Goal: Find specific page/section: Find specific page/section

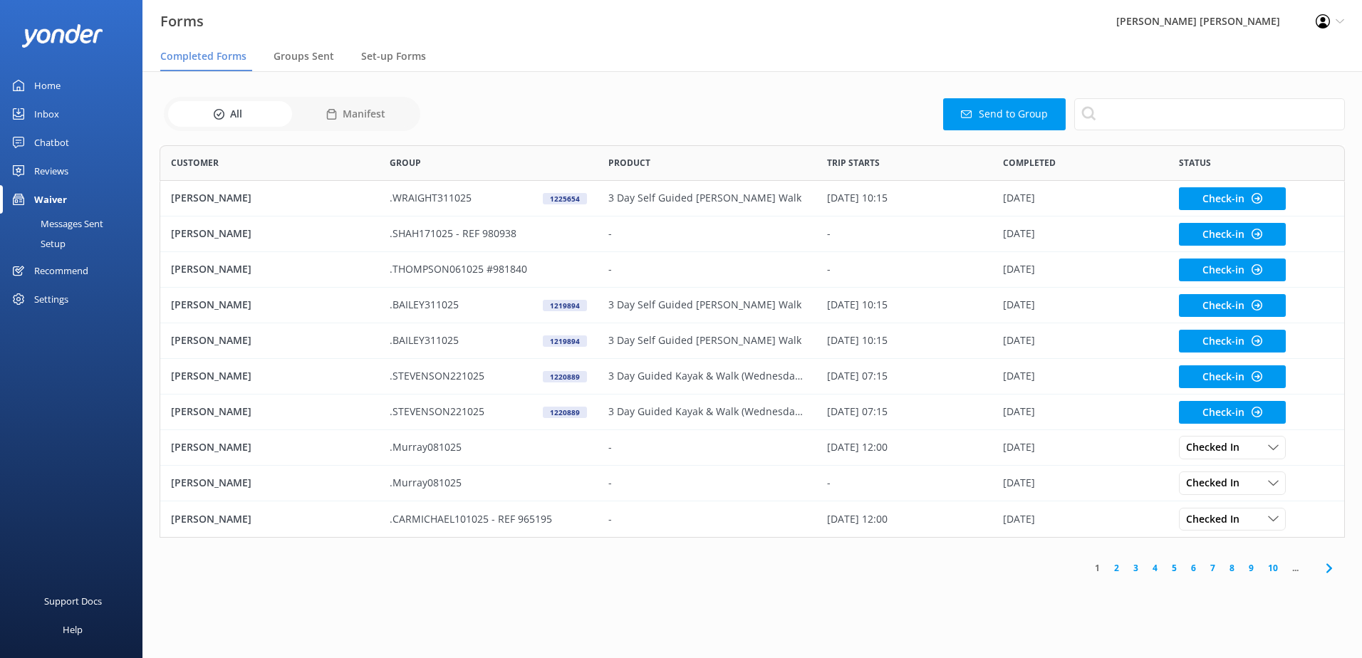
scroll to position [382, 1175]
click at [323, 56] on span "Groups Sent" at bounding box center [304, 56] width 61 height 14
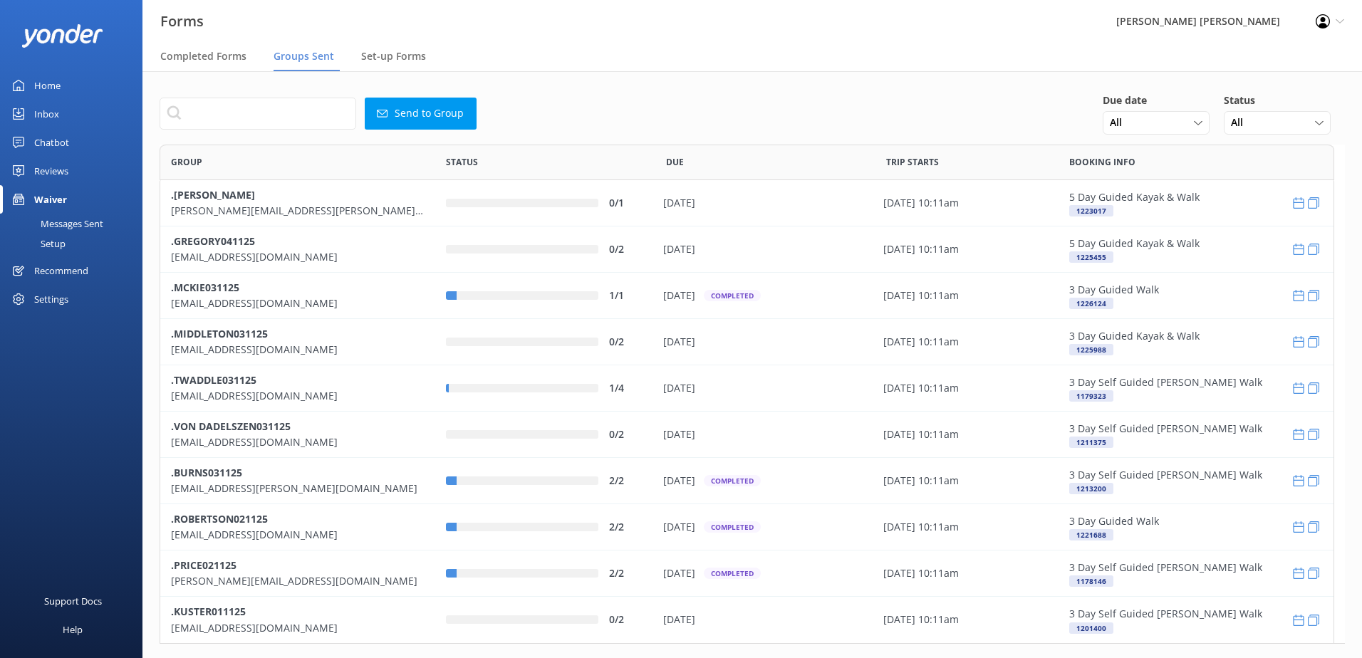
scroll to position [489, 1164]
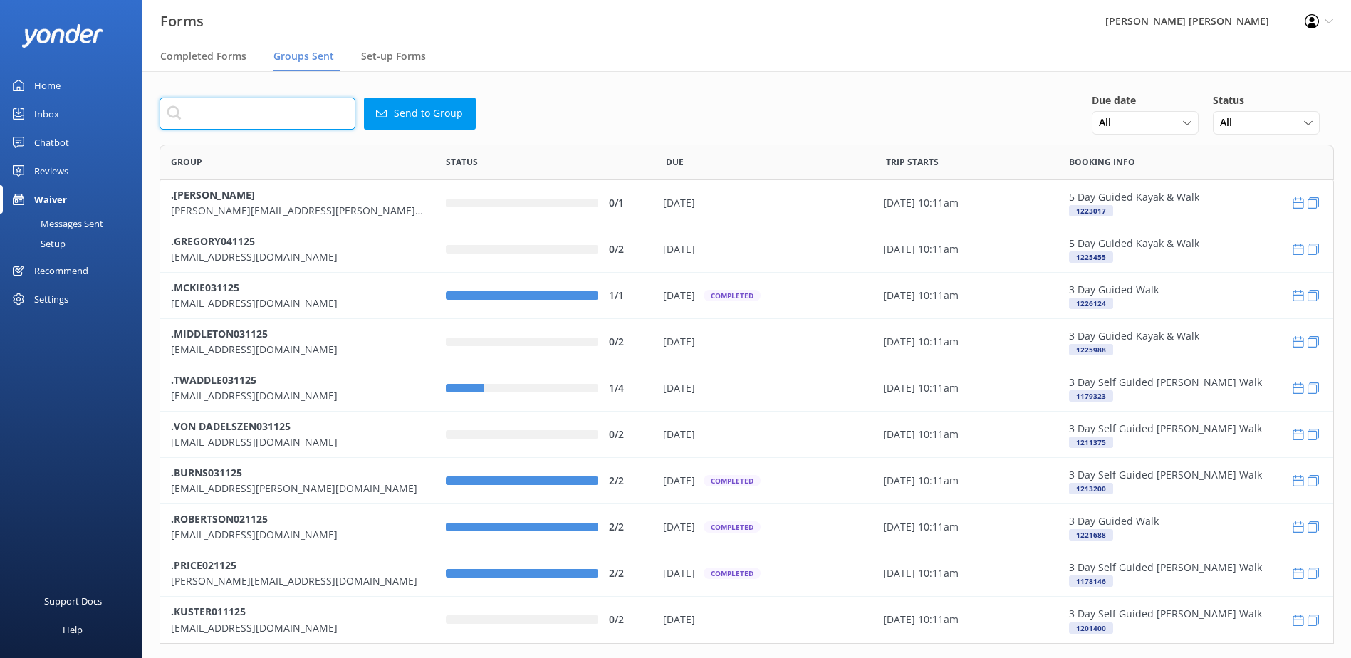
click at [266, 120] on input "text" at bounding box center [258, 114] width 196 height 32
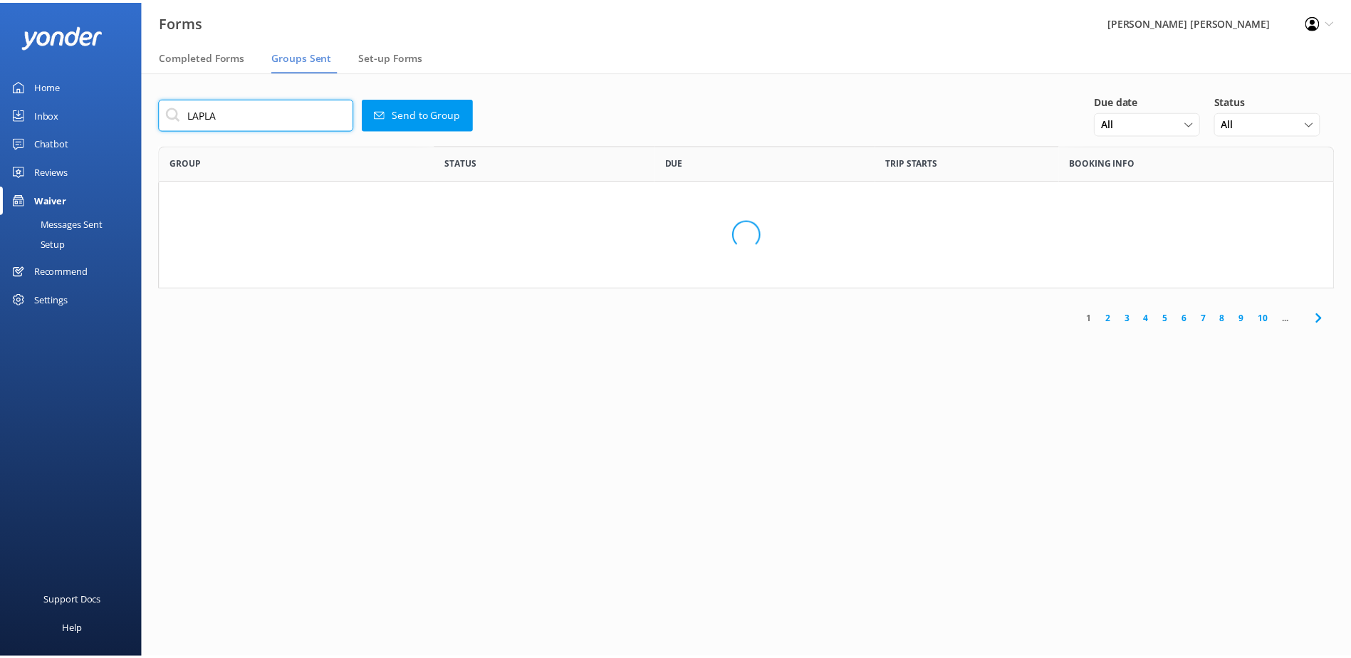
scroll to position [11, 11]
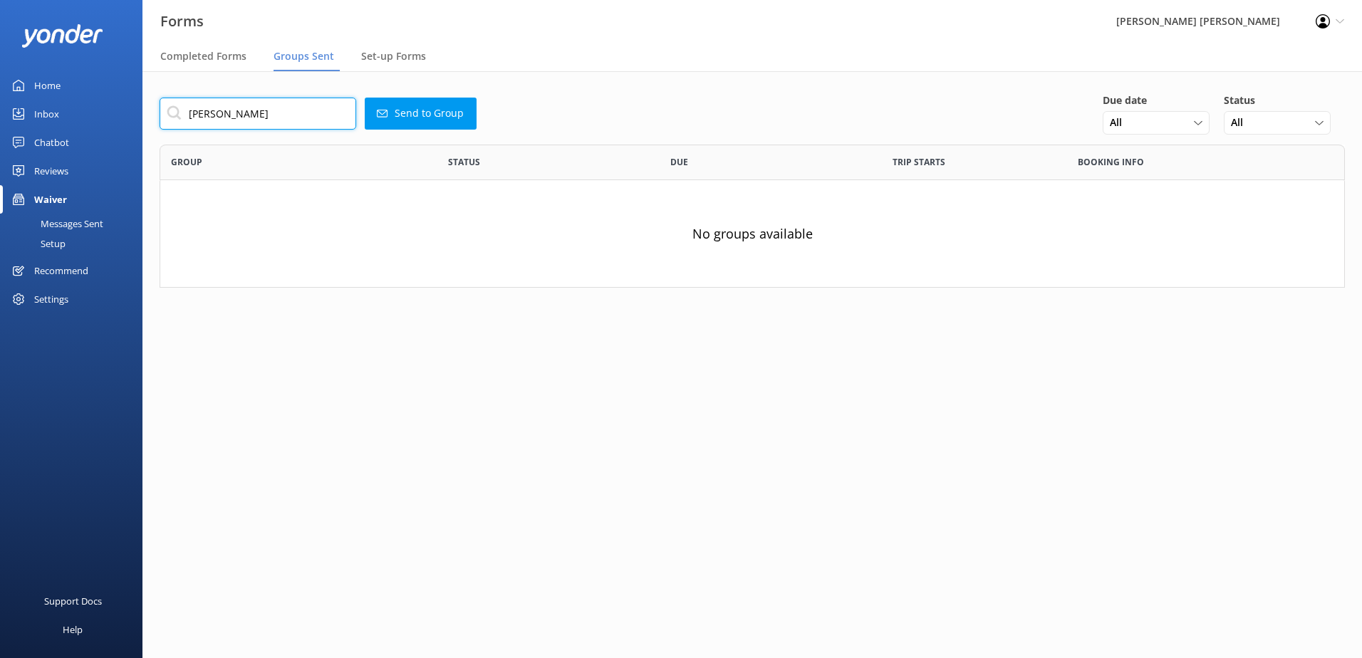
click at [269, 119] on input "[PERSON_NAME]" at bounding box center [258, 114] width 197 height 32
type input "L"
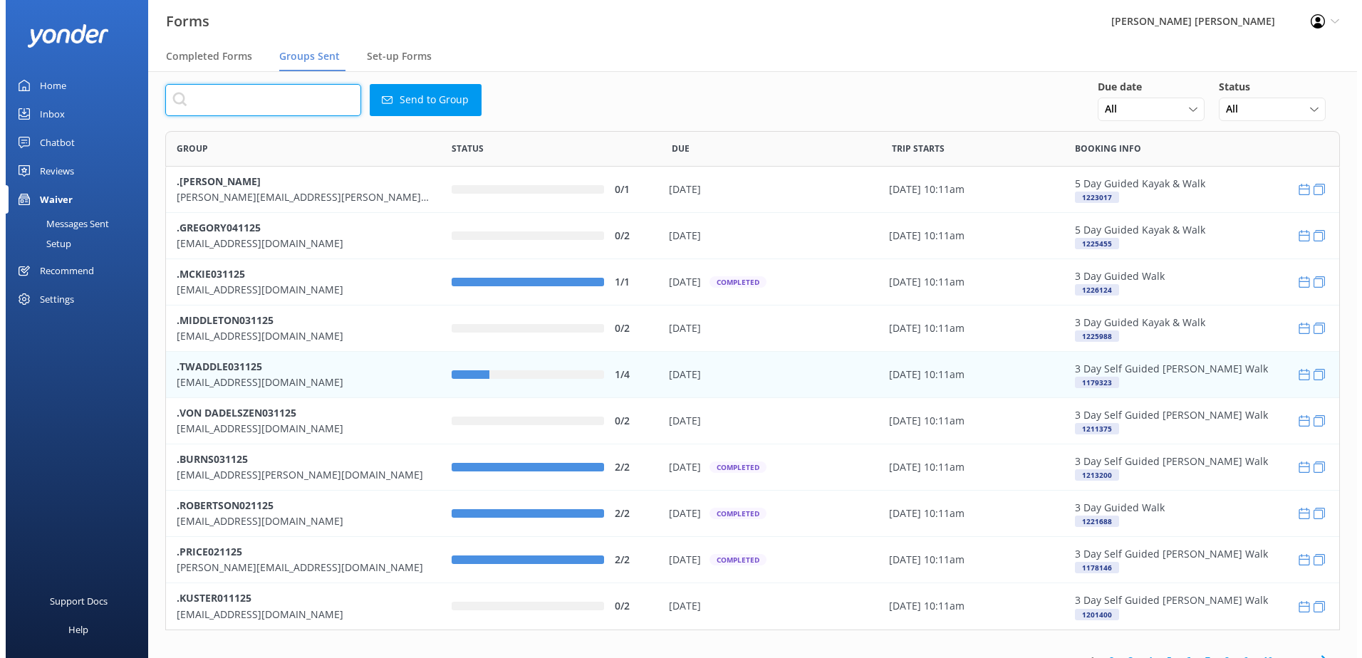
scroll to position [0, 0]
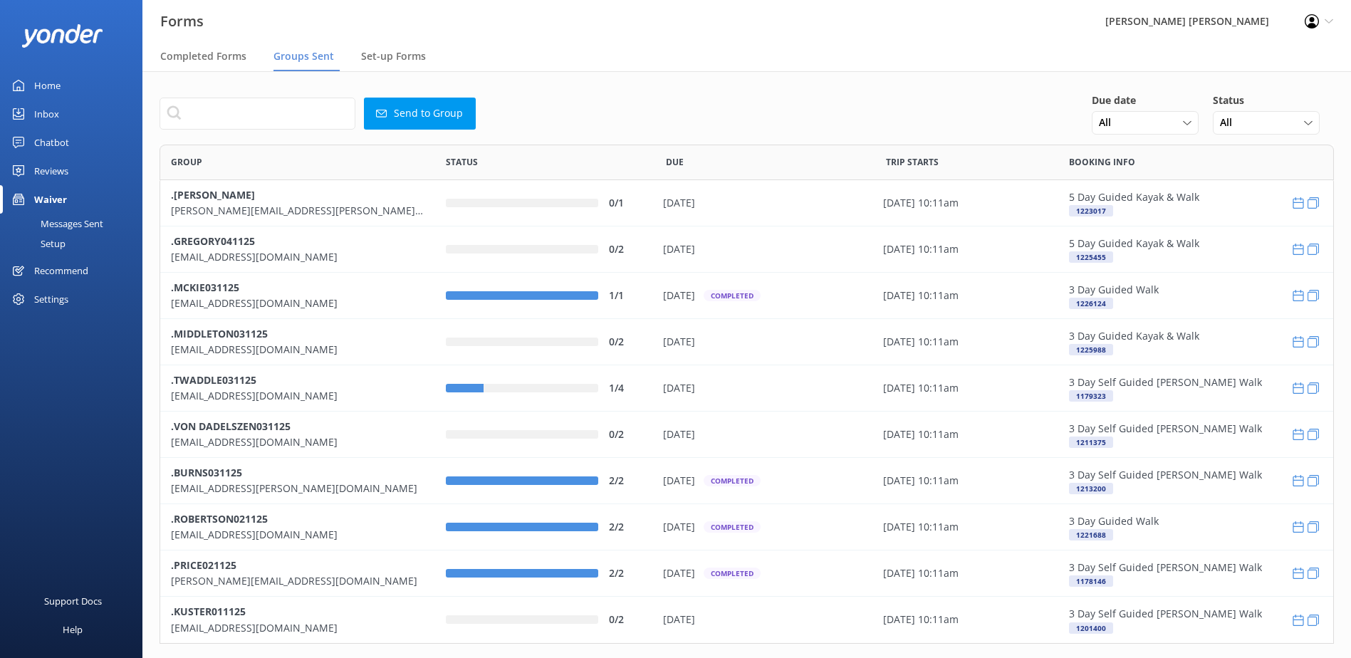
click at [294, 58] on span "Groups Sent" at bounding box center [304, 56] width 61 height 14
click at [241, 115] on input "text" at bounding box center [258, 114] width 196 height 32
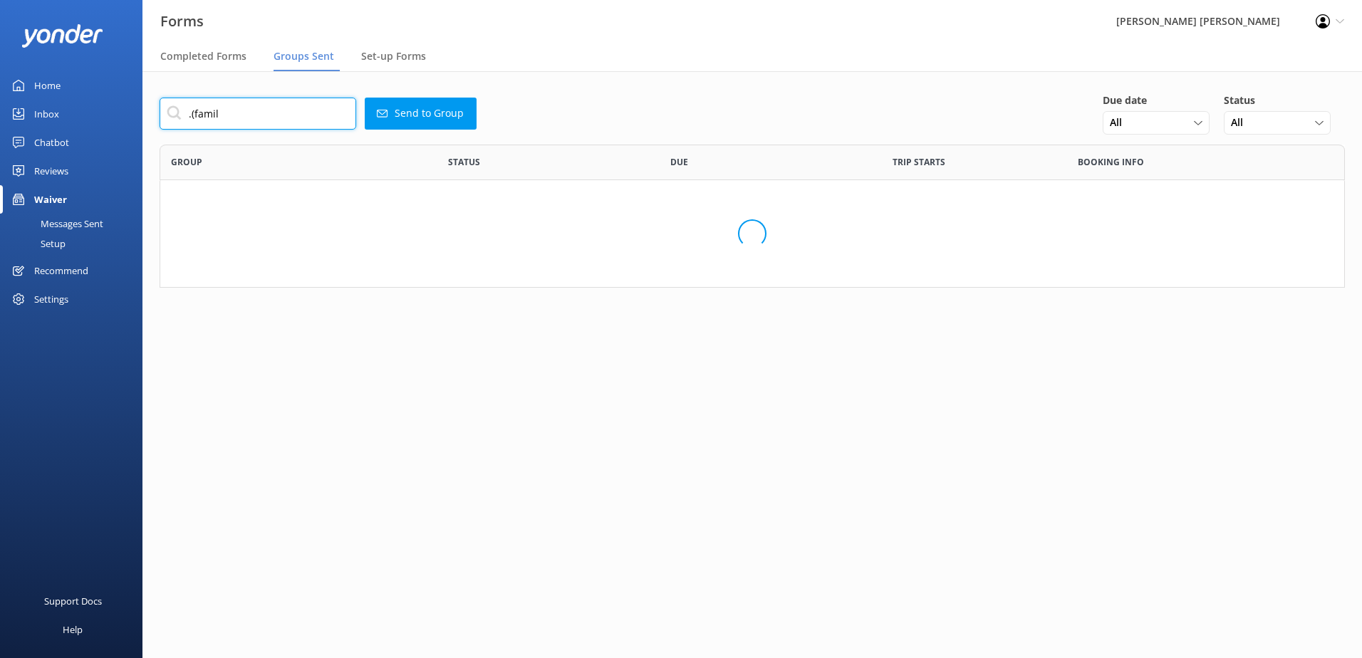
scroll to position [303, 1175]
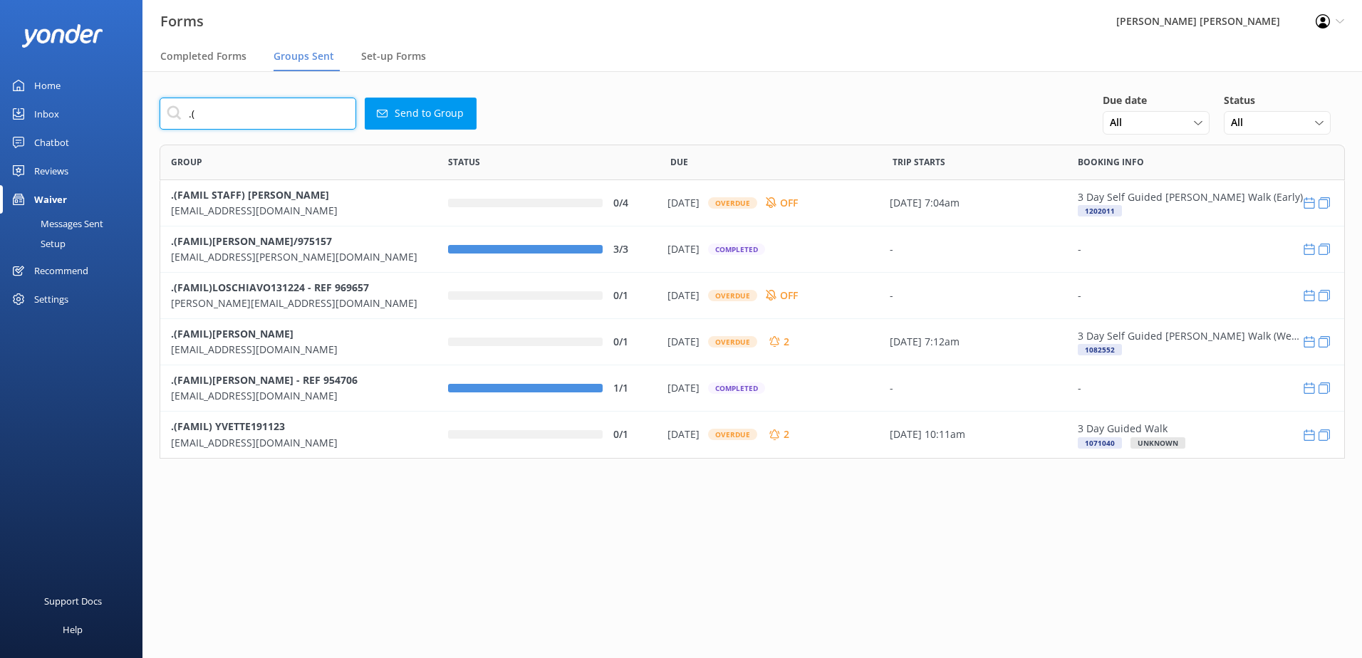
type input "."
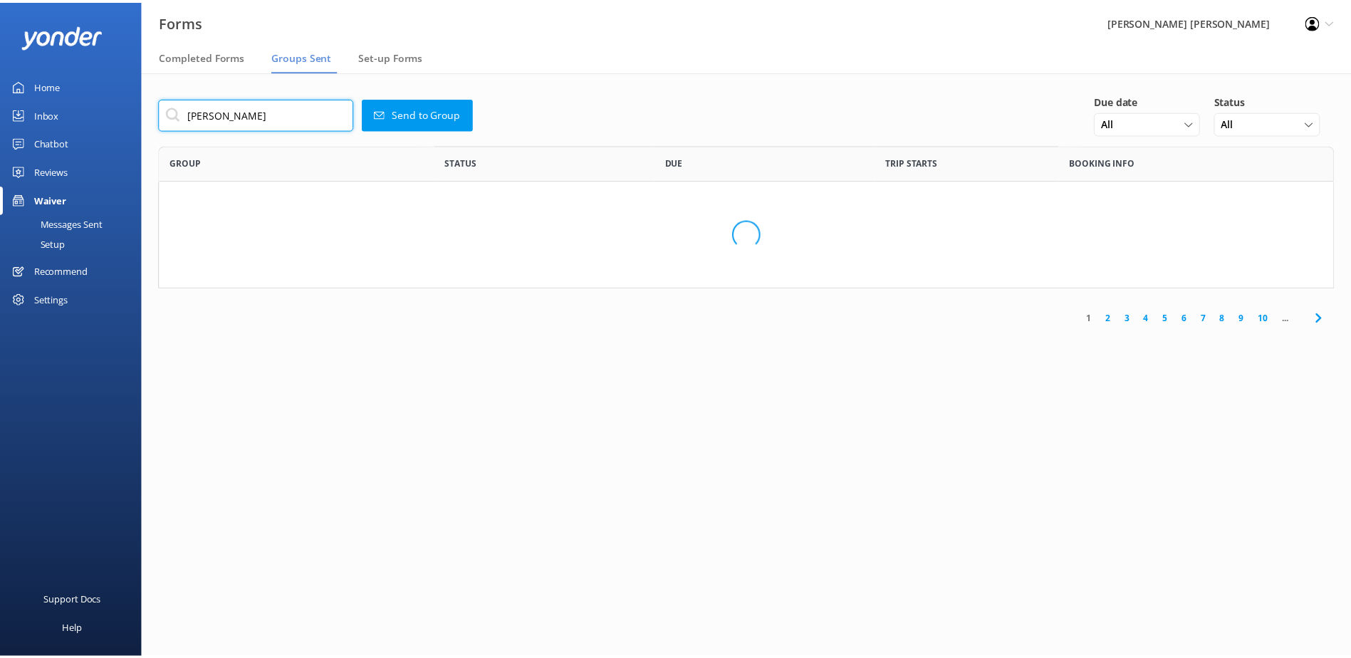
scroll to position [11, 11]
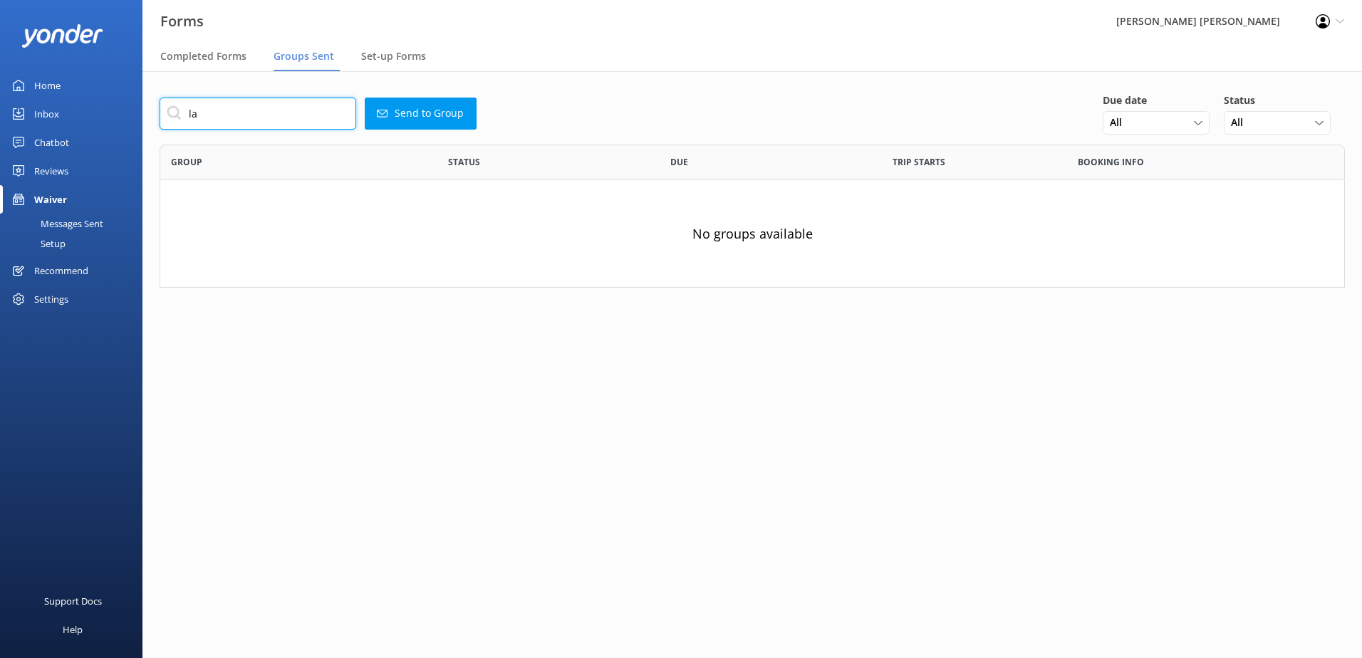
type input "l"
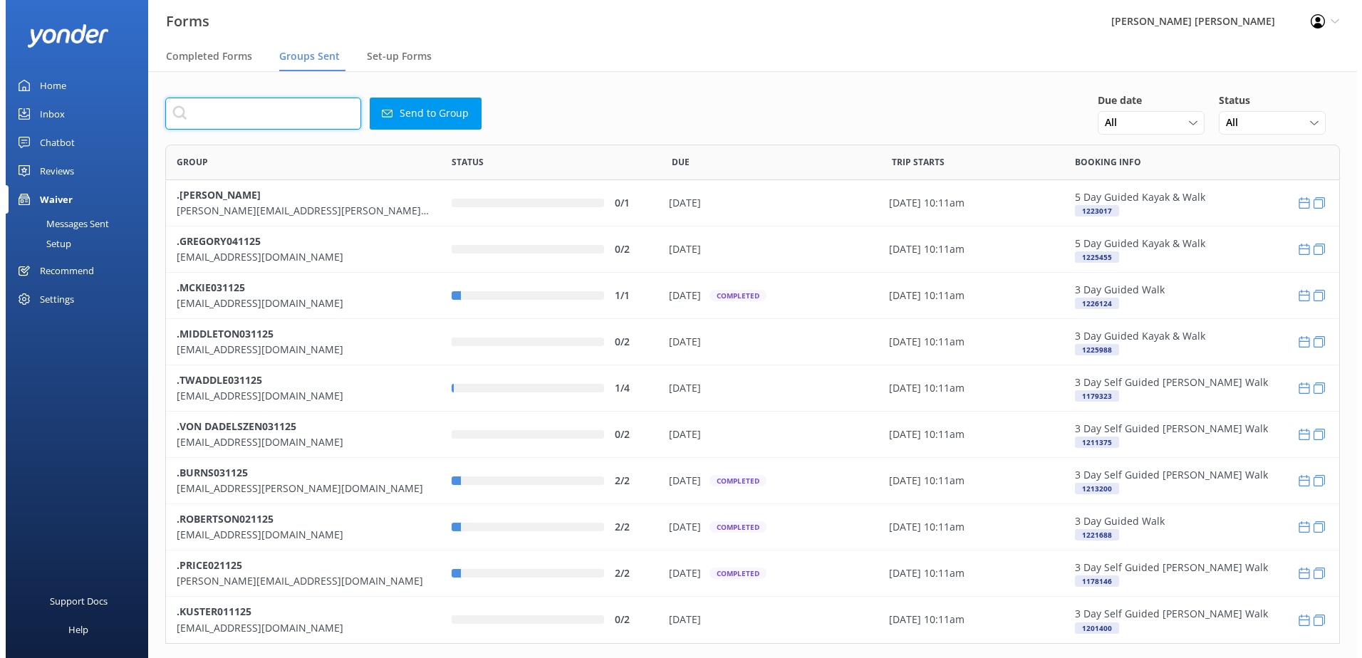
scroll to position [489, 1164]
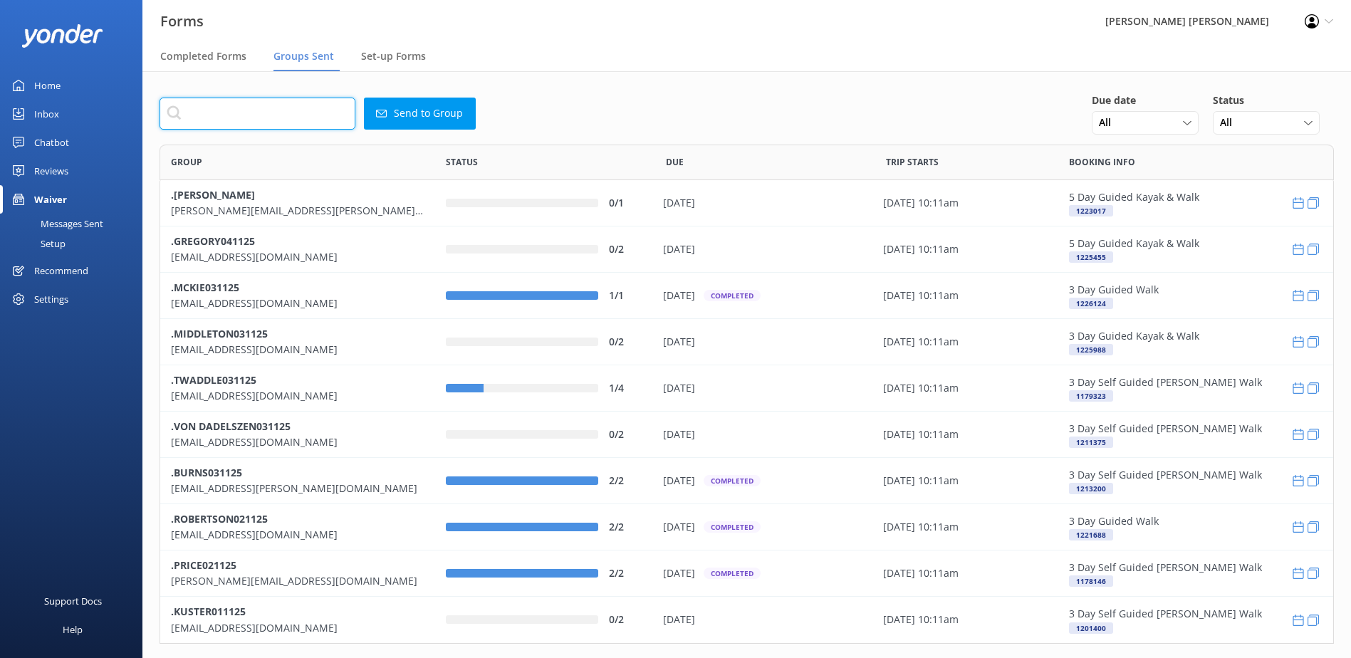
click at [271, 107] on input "text" at bounding box center [258, 114] width 196 height 32
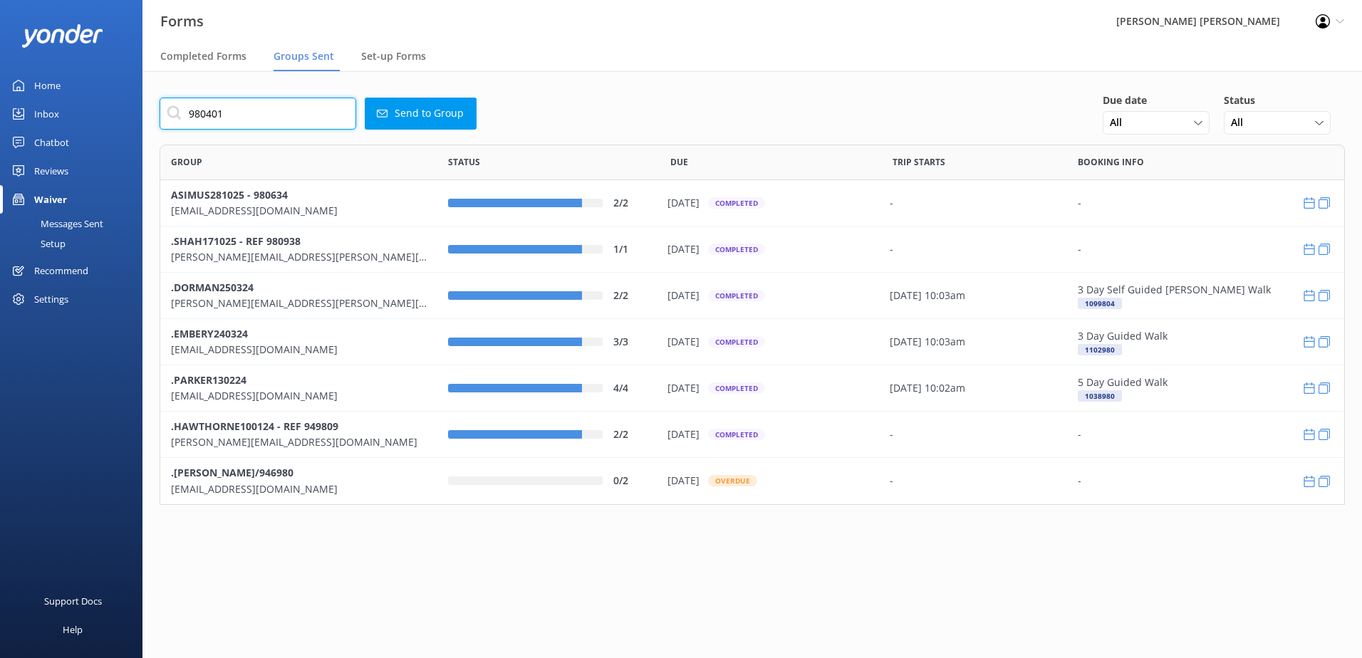
scroll to position [133, 1175]
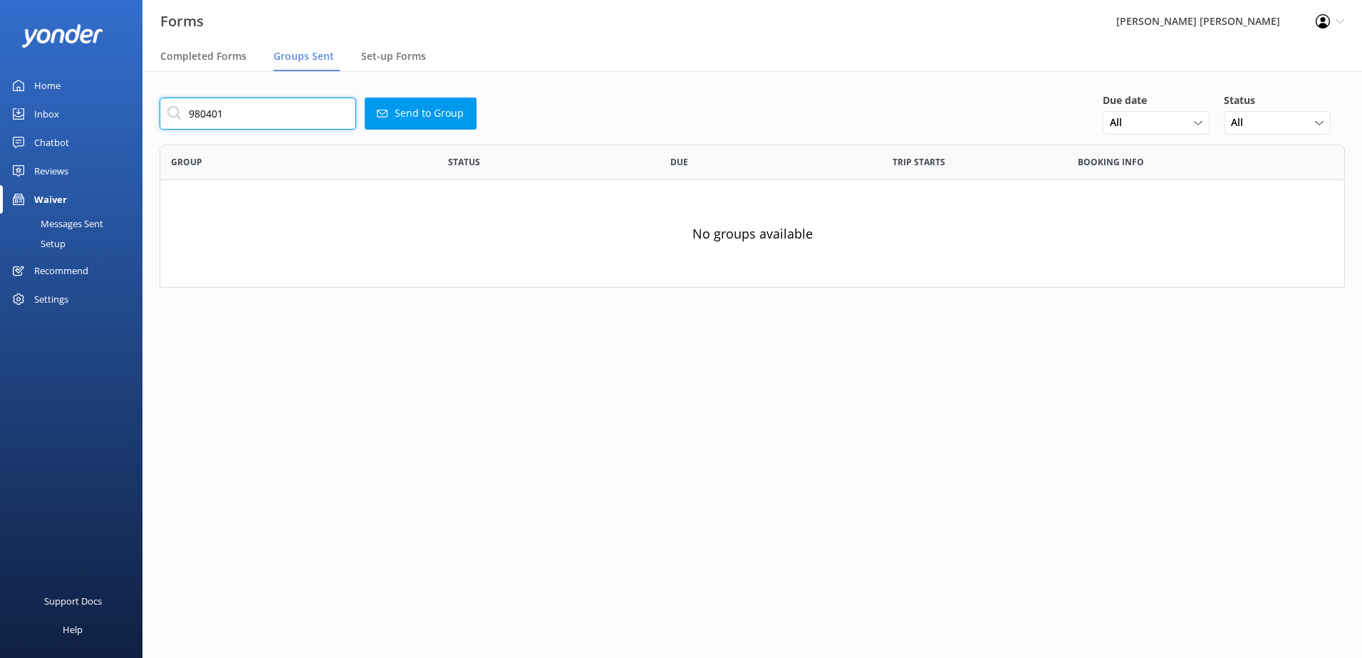
type input "980401"
